Goal: Information Seeking & Learning: Learn about a topic

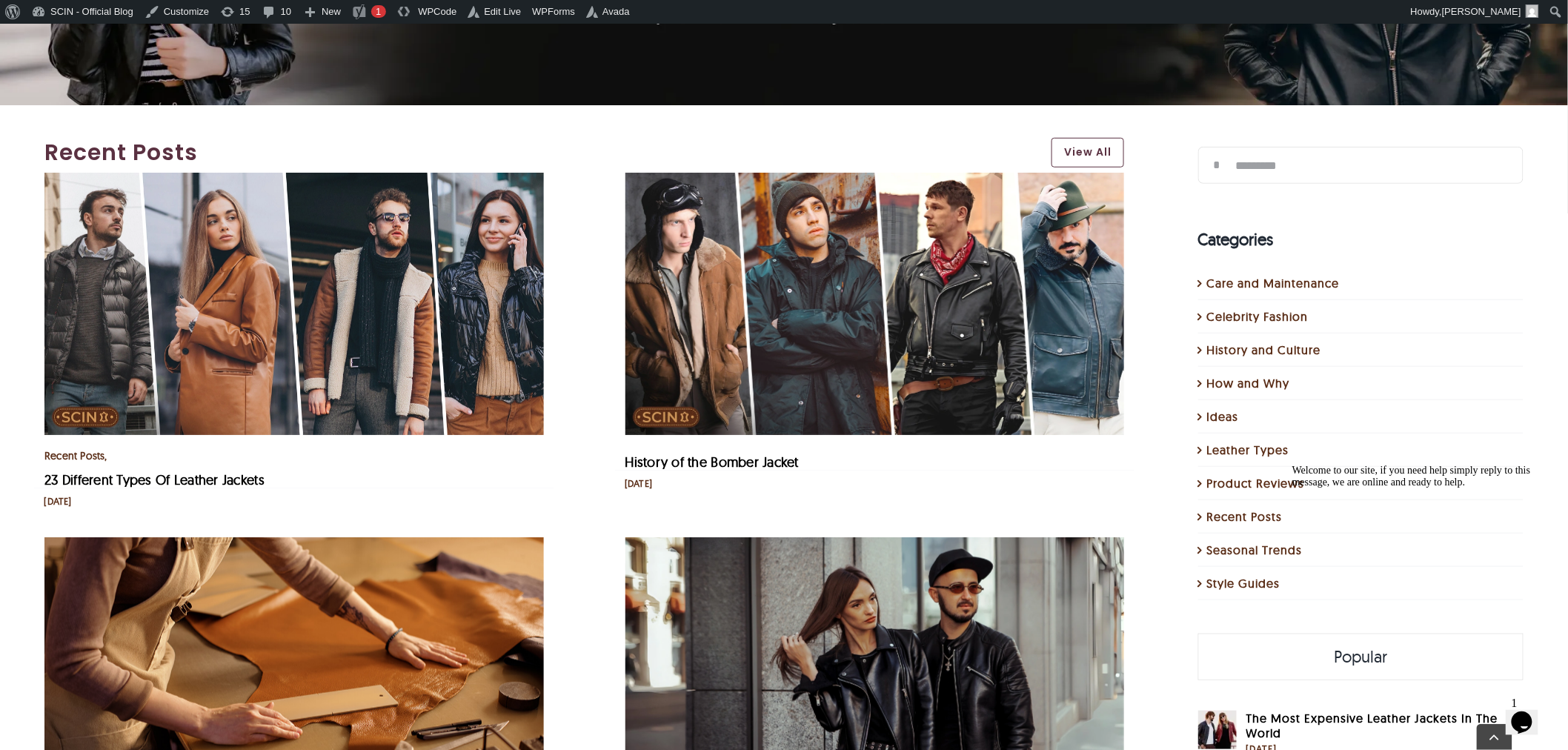
scroll to position [494, 0]
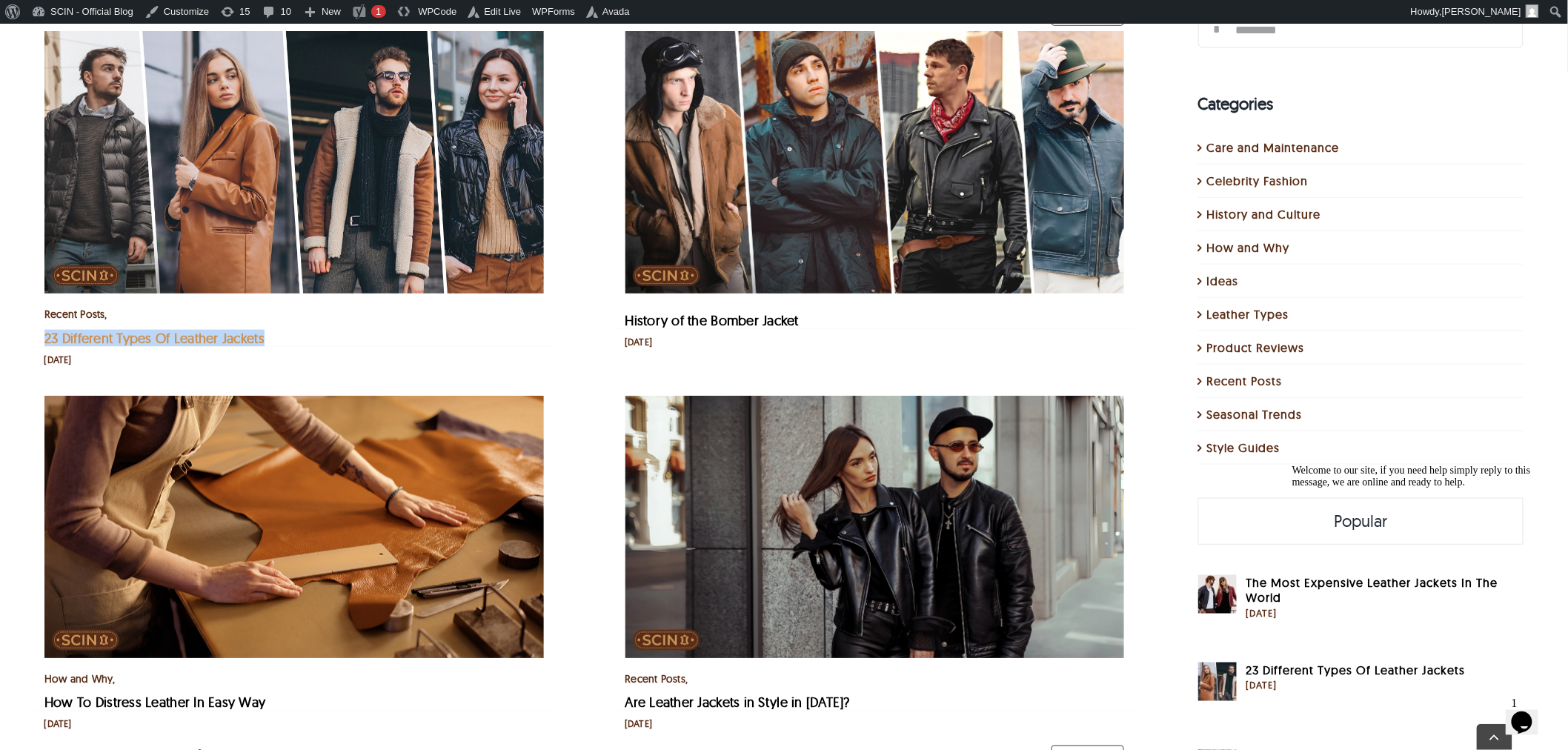
drag, startPoint x: 297, startPoint y: 328, endPoint x: 47, endPoint y: 339, distance: 250.2
click at [47, 339] on div "Recent Posts , Style Guides 23 Different Types Of Leather Jackets [DATE]" at bounding box center [294, 198] width 500 height 335
click at [33, 336] on li "Recent Posts , Style Guides 23 Different Types Of Leather Jackets [DATE]" at bounding box center [295, 198] width 581 height 365
drag, startPoint x: 33, startPoint y: 336, endPoint x: 269, endPoint y: 323, distance: 236.4
click at [264, 321] on li "Recent Posts , Style Guides 23 Different Types Of Leather Jackets [DATE]" at bounding box center [295, 198] width 581 height 365
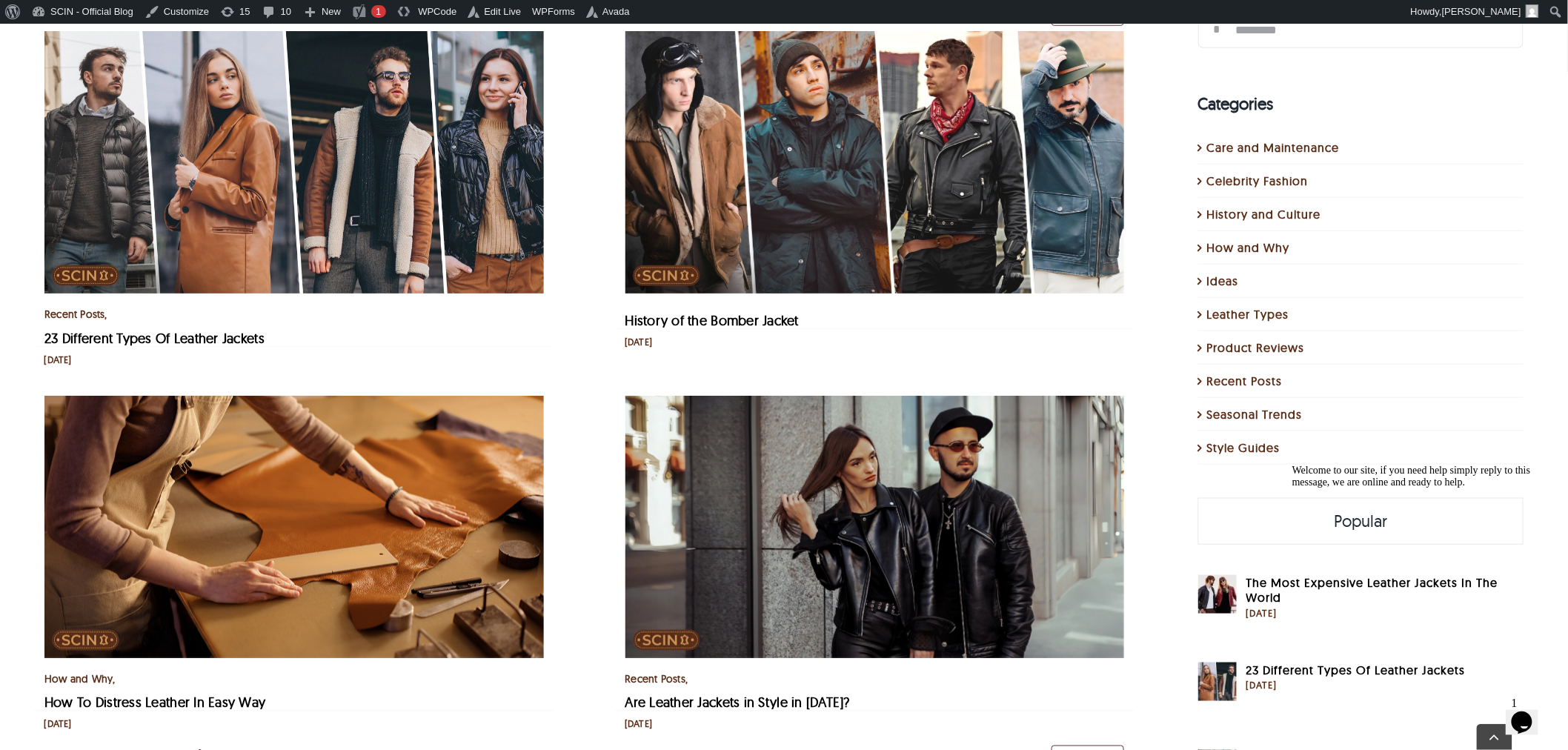
click at [293, 327] on div "Recent Posts , Style Guides 23 Different Types Of Leather Jackets [DATE]" at bounding box center [294, 198] width 500 height 335
drag, startPoint x: 293, startPoint y: 327, endPoint x: 49, endPoint y: 342, distance: 244.5
click at [49, 342] on div "Recent Posts , Style Guides 23 Different Types Of Leather Jackets [DATE]" at bounding box center [294, 198] width 500 height 335
click at [1142, 588] on li "Recent Posts , Seasonal Trends Are Leather Jackets in Style in [DATE]? [DATE]" at bounding box center [875, 563] width 581 height 365
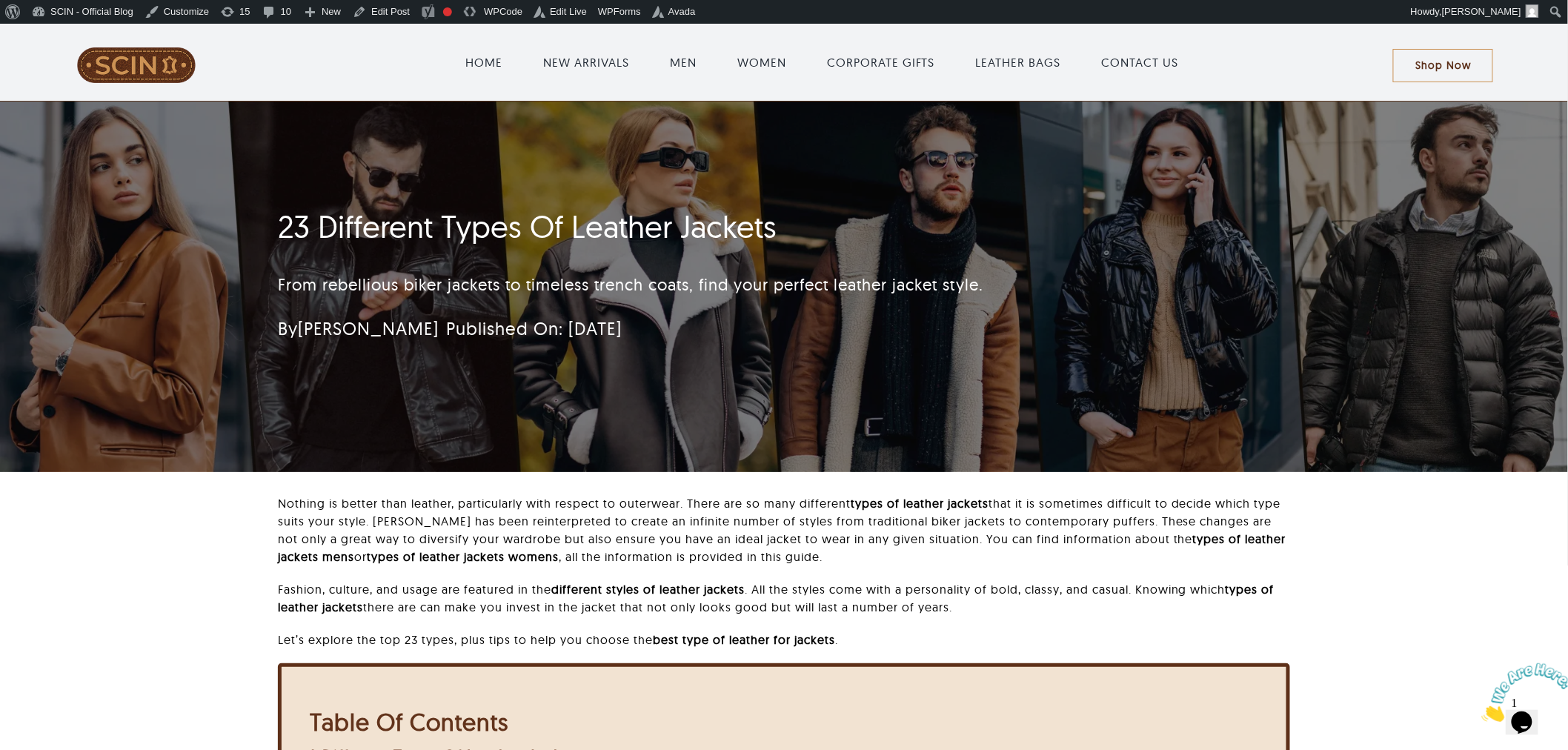
drag, startPoint x: 383, startPoint y: 208, endPoint x: 741, endPoint y: 335, distance: 379.9
click at [741, 335] on div "23 Different Types Of Leather Jackets From rebellious biker jackets to timeless…" at bounding box center [784, 286] width 1053 height 371
click at [741, 335] on div "By Samantha L Published On: September 26, 2025" at bounding box center [630, 328] width 706 height 29
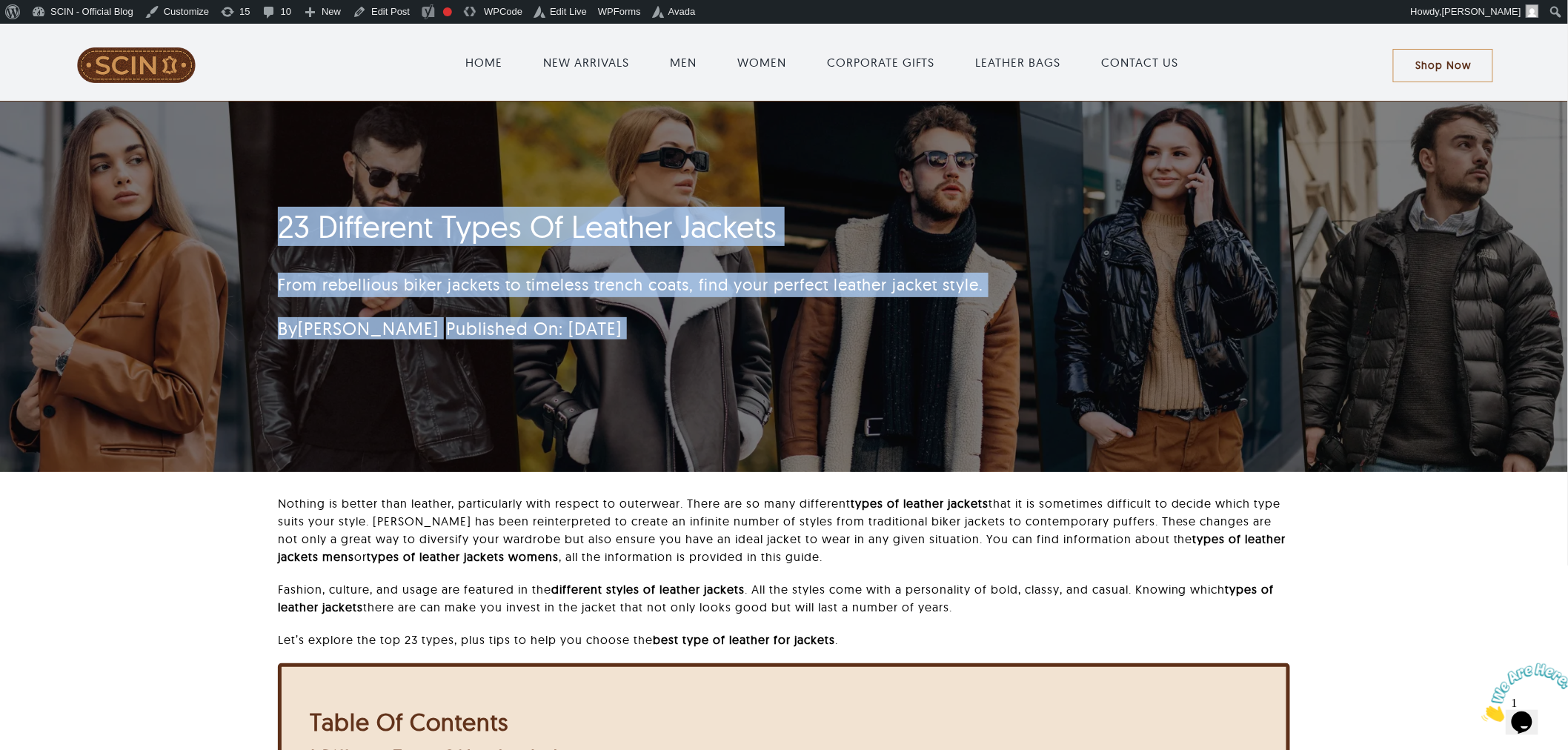
drag, startPoint x: 741, startPoint y: 335, endPoint x: 258, endPoint y: 205, distance: 500.2
click at [258, 205] on div "23 Different Types Of Leather Jackets From rebellious biker jackets to timeless…" at bounding box center [696, 279] width 877 height 157
drag, startPoint x: 258, startPoint y: 205, endPoint x: 873, endPoint y: 375, distance: 638.1
click at [873, 375] on div "23 Different Types Of Leather Jackets From rebellious biker jackets to timeless…" at bounding box center [784, 286] width 1053 height 371
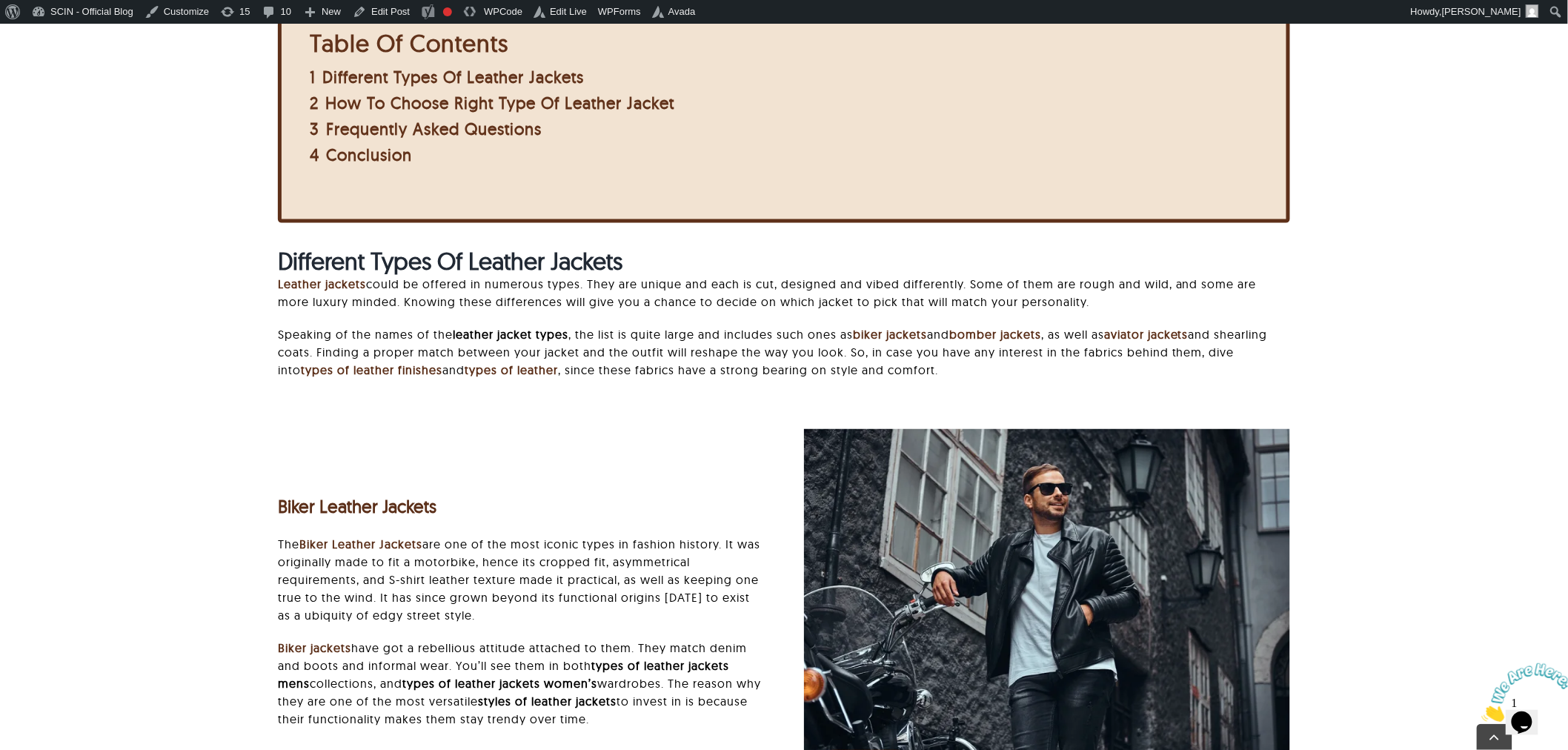
scroll to position [823, 0]
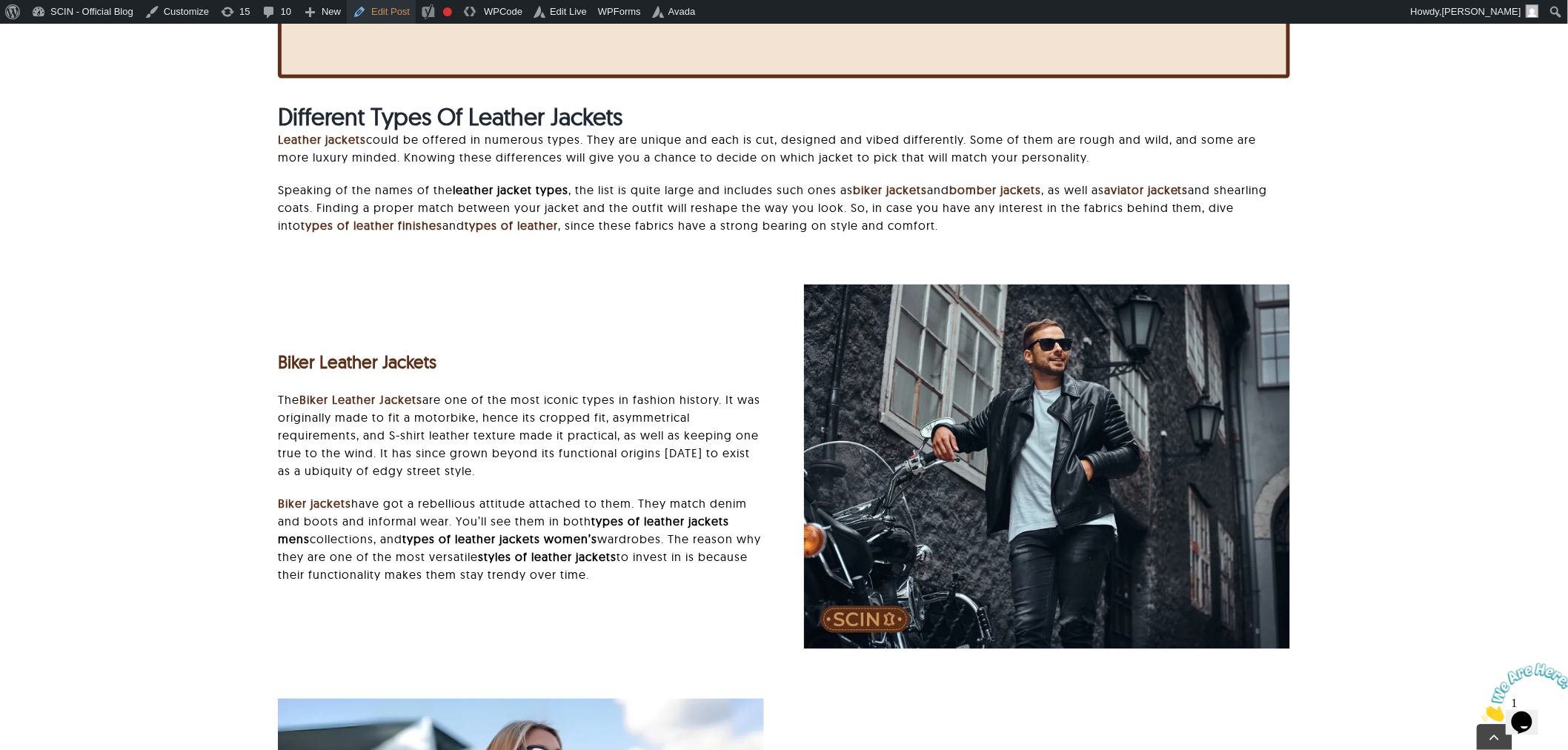
click at [380, 17] on link "Edit Post" at bounding box center [381, 11] width 69 height 24
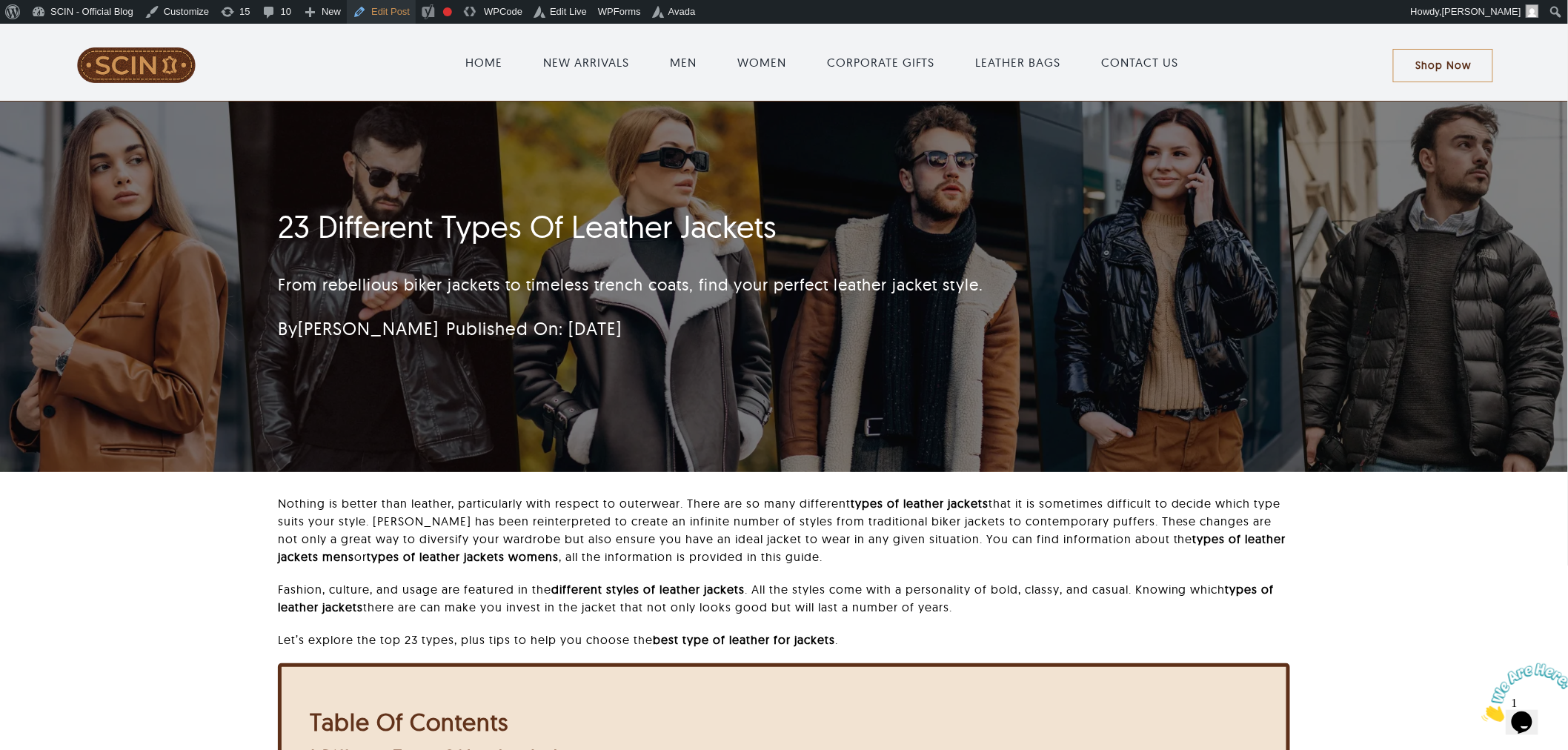
click at [386, 7] on link "Edit Post" at bounding box center [381, 11] width 69 height 24
